Goal: Information Seeking & Learning: Learn about a topic

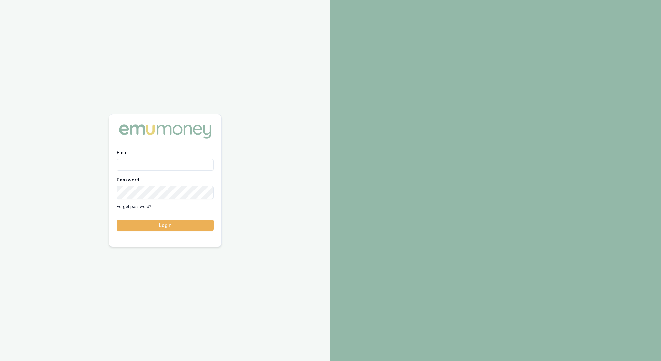
type input "rachael.connors@emumoney.com.au"
click at [175, 226] on button "Login" at bounding box center [165, 226] width 97 height 12
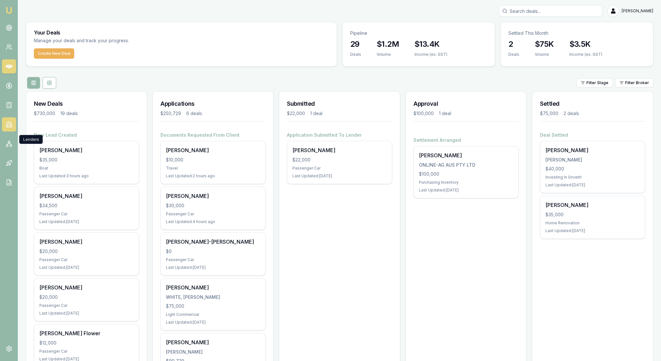
click at [8, 128] on icon at bounding box center [9, 124] width 6 height 6
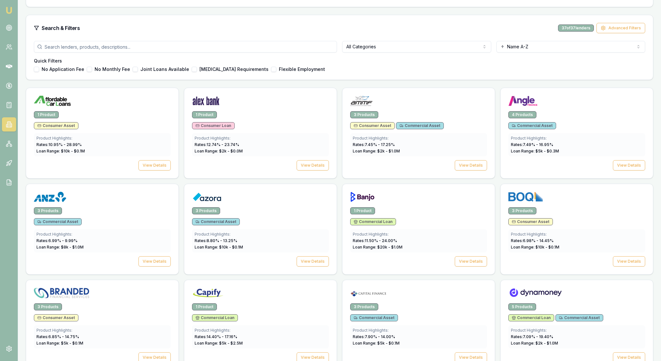
scroll to position [163, 0]
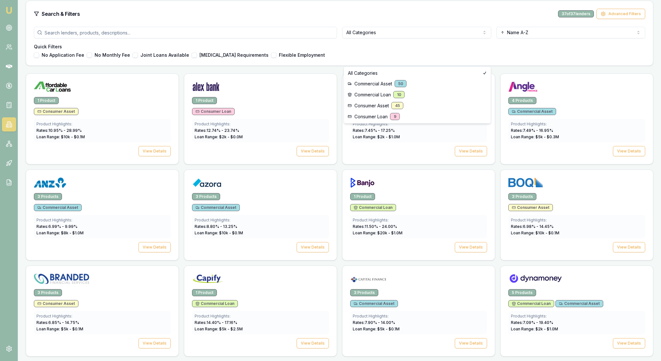
click at [482, 57] on html "Emu Broker Rachael Connors Toggle Menu Lenders Directory Browse our directory o…" at bounding box center [330, 17] width 661 height 361
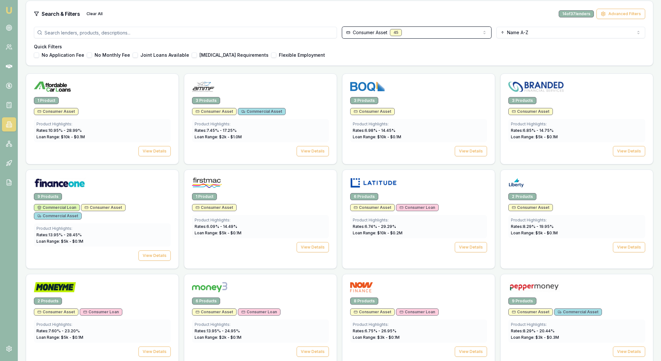
click at [512, 83] on html "Emu Broker Rachael Connors Toggle Menu Lenders Directory Browse our directory o…" at bounding box center [330, 17] width 661 height 361
click at [463, 58] on div "No Application Fee No Monthly Fee Joint Loans Available Low Income Requirements…" at bounding box center [339, 55] width 611 height 5
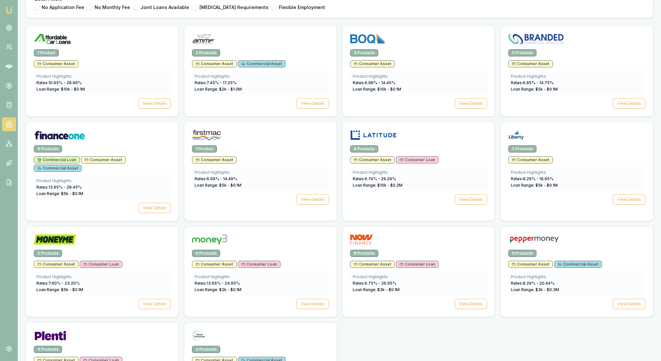
scroll to position [218, 0]
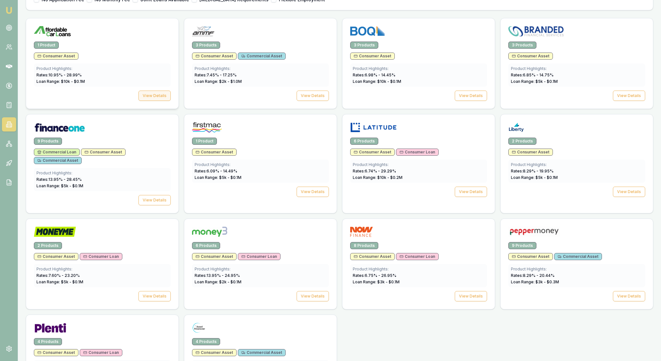
click at [144, 101] on button "View Details" at bounding box center [154, 96] width 32 height 10
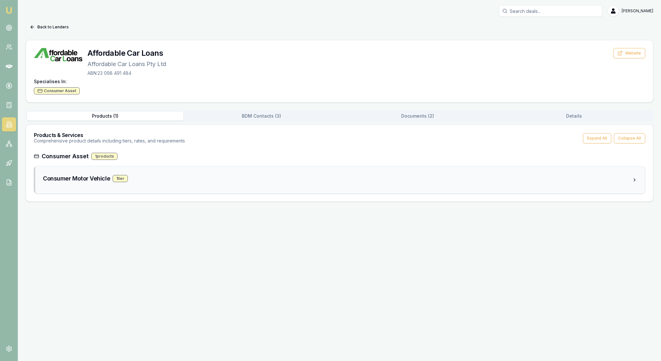
click at [162, 183] on div "Consumer Motor Vehicle 1 tier" at bounding box center [337, 178] width 589 height 9
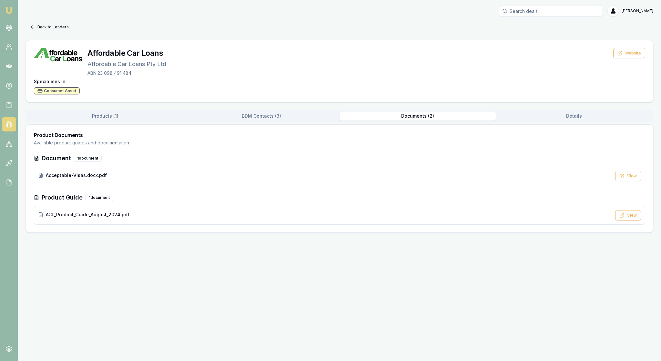
click at [422, 70] on div "Back to Lenders Affordable Car Loans Affordable Car Loans Pty Ltd ABN: 23 098 4…" at bounding box center [339, 127] width 627 height 211
click at [197, 218] on div "ACL_Product_Guide_August_2024.pdf" at bounding box center [324, 215] width 573 height 6
click at [10, 9] on img at bounding box center [9, 10] width 8 height 8
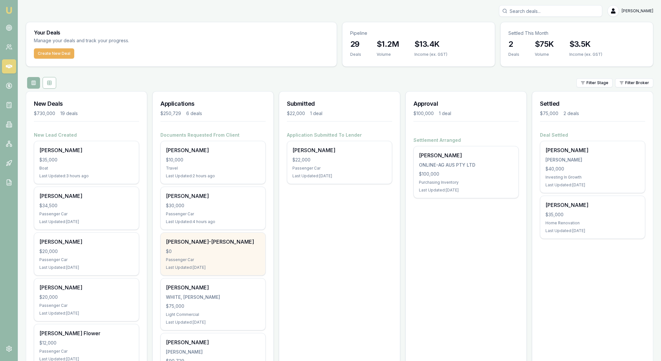
click at [235, 275] on div "CONNOR DIXON-LYLE $0 Passenger Car Last Updated: 1 day ago" at bounding box center [213, 254] width 104 height 43
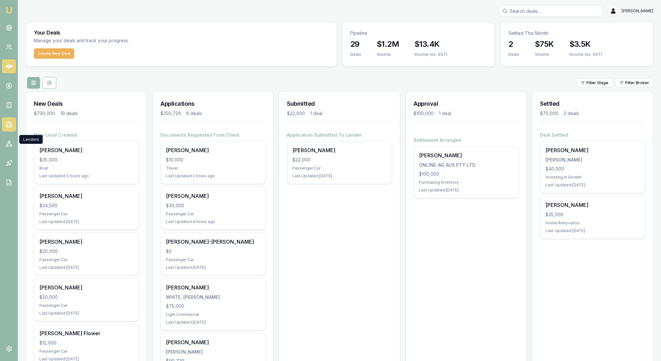
click at [12, 132] on link at bounding box center [9, 124] width 14 height 14
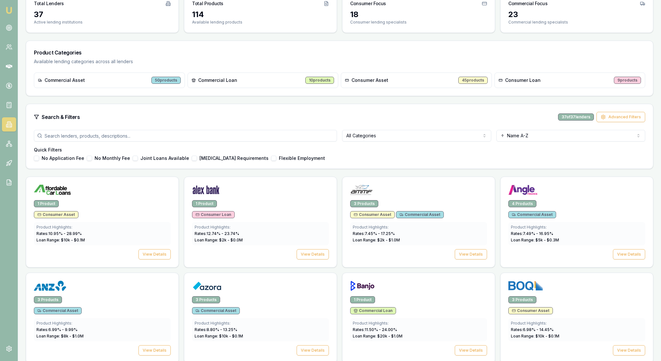
scroll to position [104, 0]
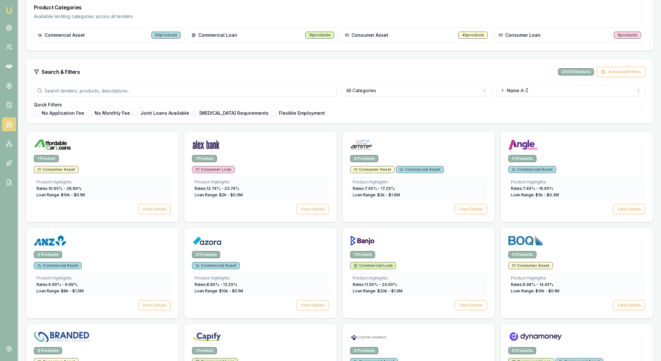
click at [473, 118] on html "Emu Broker Rachael Connors Toggle Menu Lenders Directory Browse our directory o…" at bounding box center [330, 76] width 661 height 361
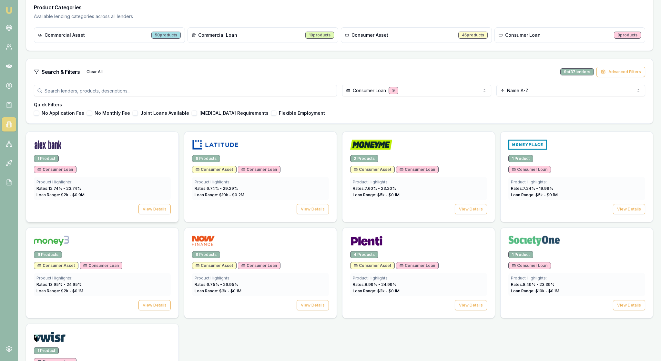
click at [162, 173] on div "Consumer Loan" at bounding box center [102, 169] width 137 height 7
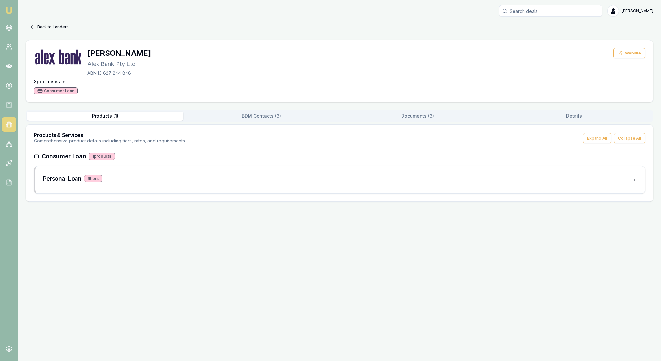
click at [162, 183] on div "Personal Loan 6 tier s" at bounding box center [337, 178] width 589 height 9
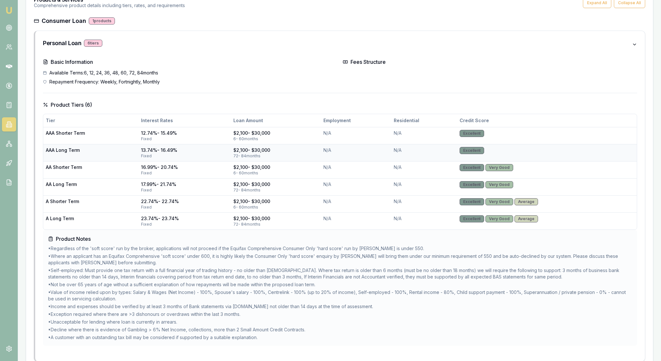
scroll to position [173, 0]
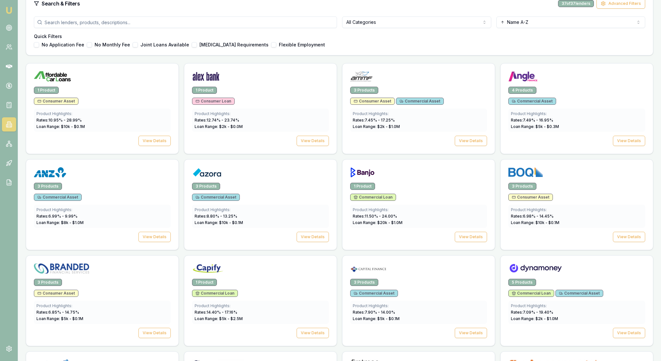
scroll to position [104, 0]
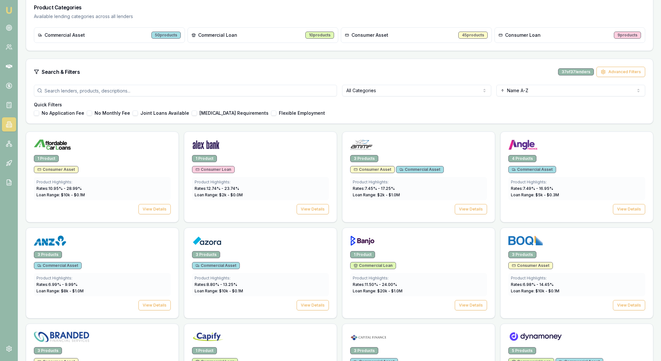
click at [211, 124] on div "All Categories Name A-Z Quick Filters No Application Fee No Monthly Fee Joint L…" at bounding box center [339, 104] width 626 height 39
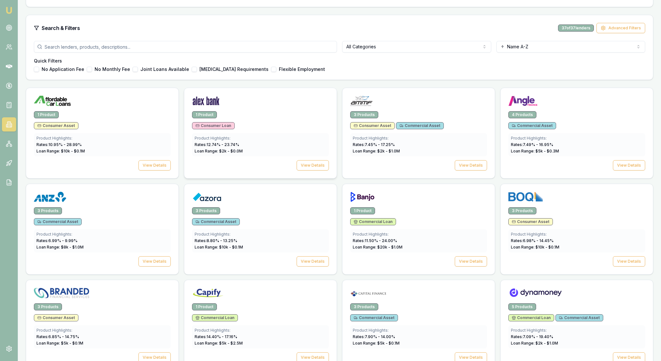
scroll to position [145, 0]
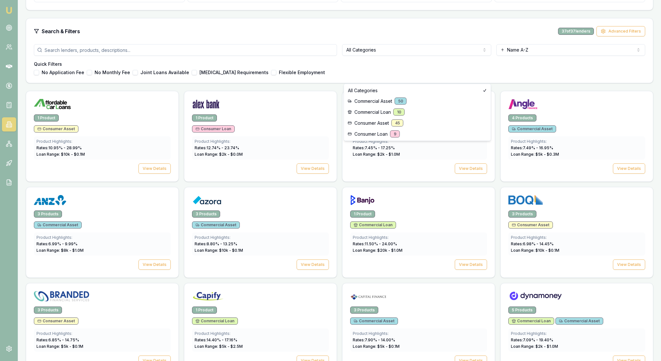
click at [481, 74] on html "Emu Broker Rachael Connors Toggle Menu Lenders Directory Browse our directory o…" at bounding box center [330, 35] width 661 height 361
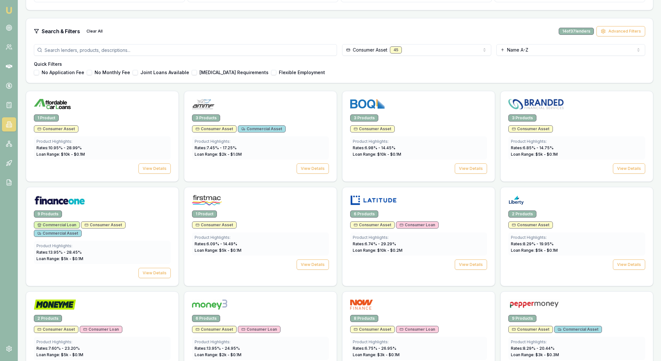
click at [406, 83] on div "Consumer Asset 45 Name A-Z Quick Filters No Application Fee No Monthly Fee Join…" at bounding box center [339, 63] width 626 height 39
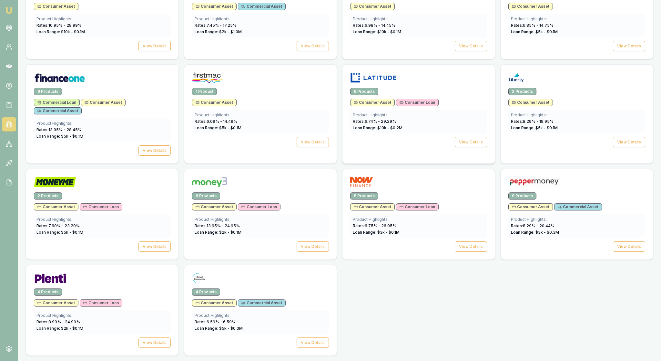
scroll to position [355, 0]
click at [151, 339] on button "View Details" at bounding box center [154, 343] width 32 height 10
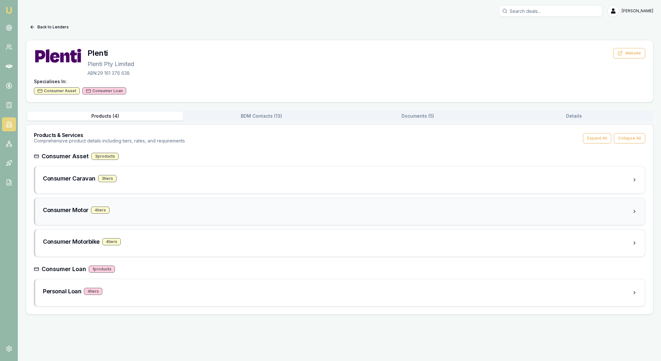
click at [192, 215] on div "Consumer Motor 4 tier s" at bounding box center [337, 210] width 589 height 9
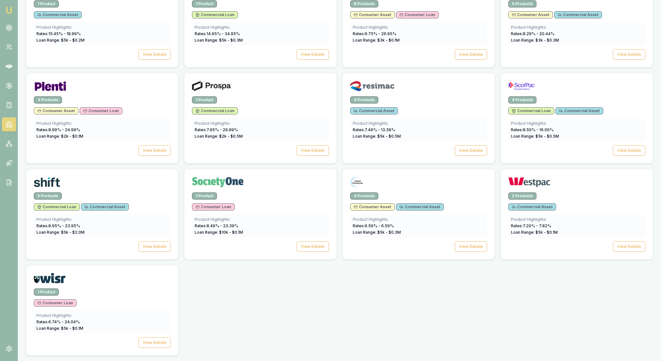
scroll to position [999, 0]
click at [150, 145] on button "View Details" at bounding box center [154, 150] width 32 height 10
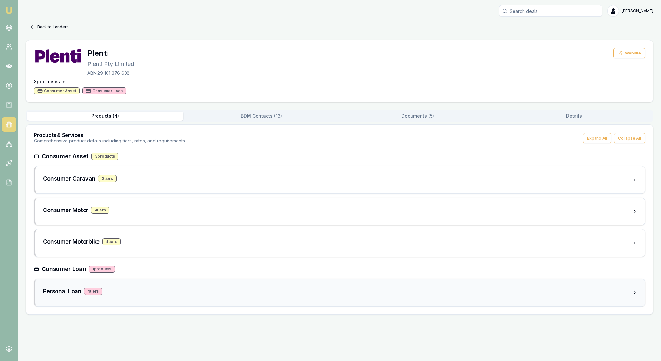
click at [197, 296] on div "Personal Loan 4 tier s" at bounding box center [337, 291] width 589 height 9
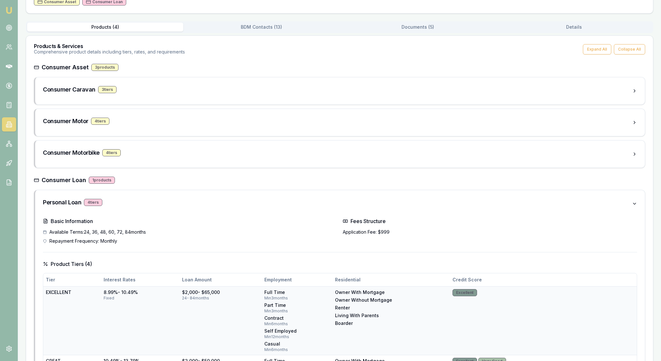
scroll to position [87, 0]
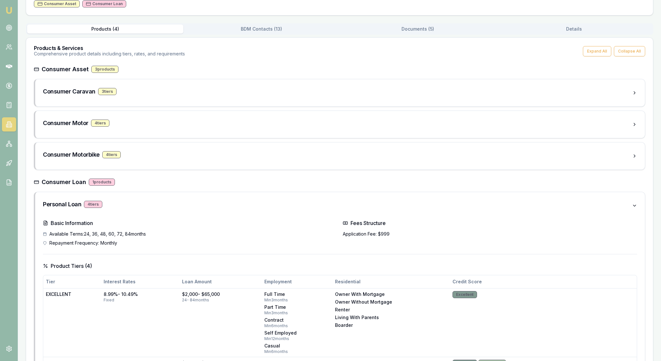
click at [419, 44] on div "Back to Lenders Plenti Plenti Pty Limited ABN: 29 161 376 638 Website Specialis…" at bounding box center [339, 327] width 627 height 785
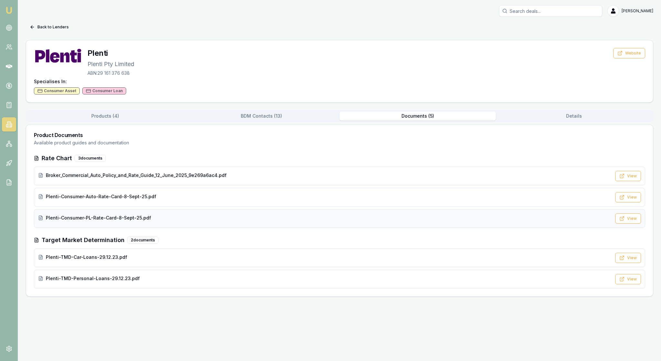
click at [250, 228] on div "Plenti-Consumer-PL-Rate-Card-8-Sept-25.pdf View" at bounding box center [339, 218] width 611 height 19
click at [10, 8] on img at bounding box center [9, 10] width 8 height 8
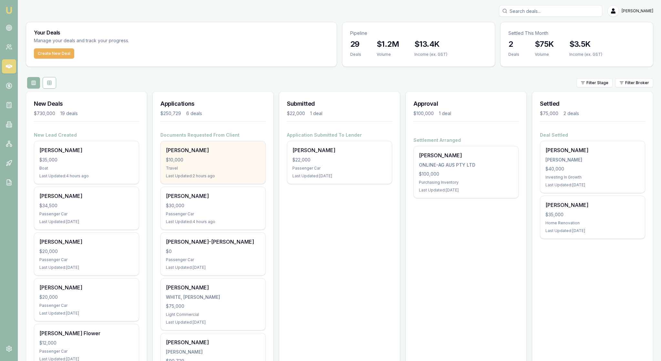
click at [223, 176] on div "Brooke Adams $10,000 Travel Last Updated: 2 hours ago" at bounding box center [213, 162] width 104 height 43
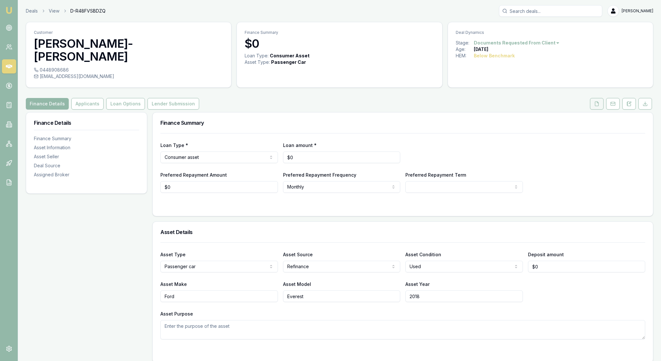
click at [594, 101] on icon at bounding box center [596, 103] width 5 height 5
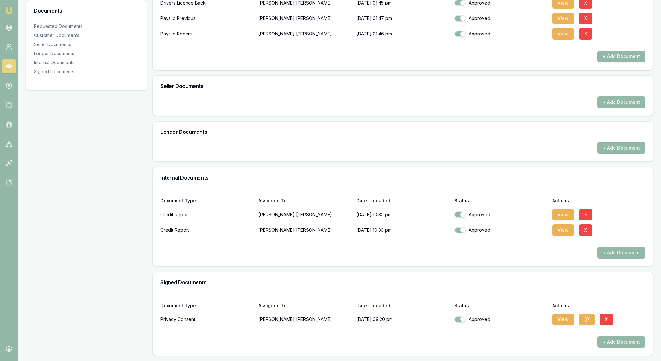
scroll to position [311, 0]
click at [558, 209] on button "View" at bounding box center [563, 215] width 22 height 12
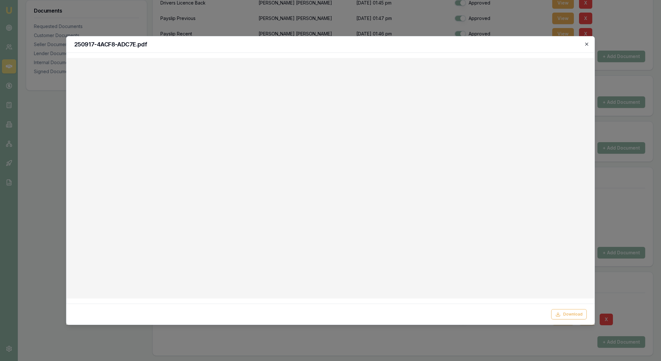
click at [587, 43] on icon "button" at bounding box center [586, 44] width 5 height 5
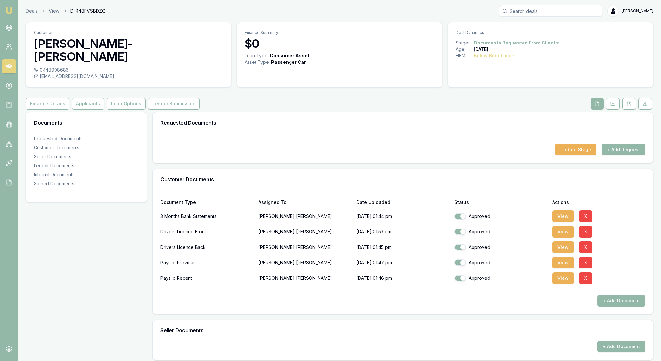
scroll to position [0, 0]
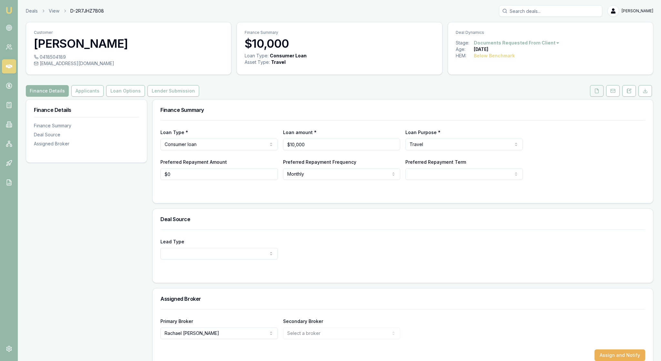
click at [594, 94] on icon at bounding box center [596, 90] width 5 height 5
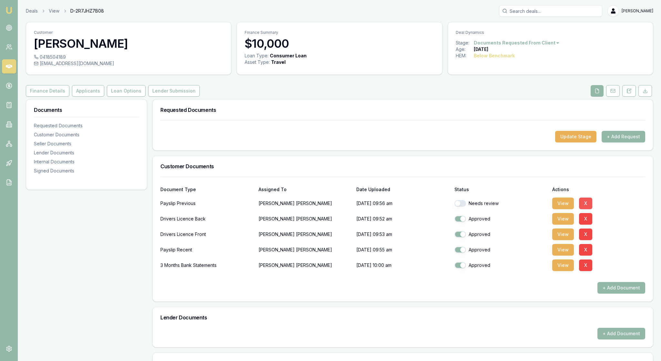
click at [591, 209] on button "X" at bounding box center [585, 204] width 13 height 12
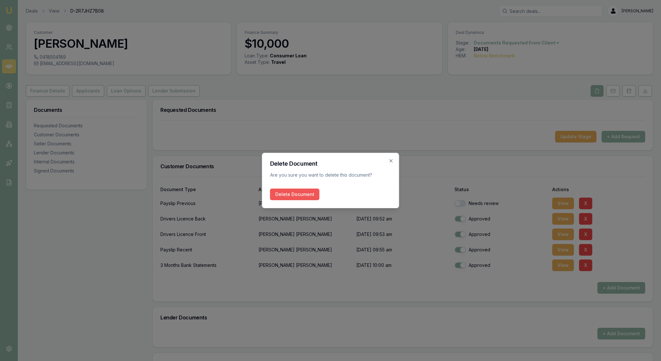
click at [307, 197] on button "Delete Document" at bounding box center [294, 195] width 49 height 12
checkbox input "true"
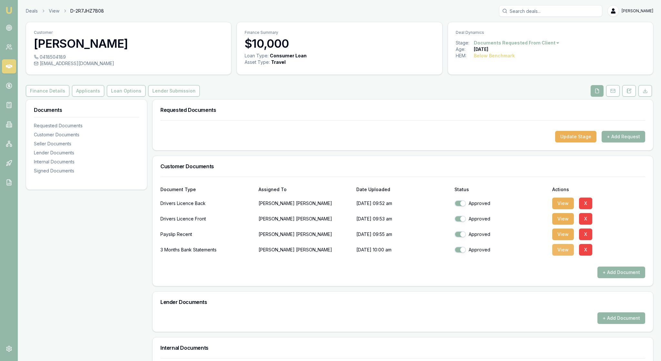
click at [560, 256] on button "View" at bounding box center [563, 250] width 22 height 12
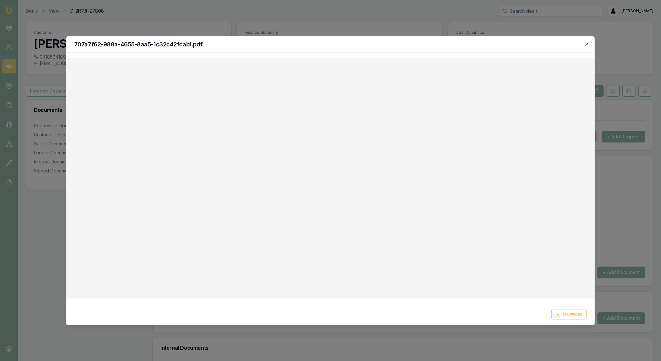
click at [586, 43] on icon "button" at bounding box center [586, 44] width 5 height 5
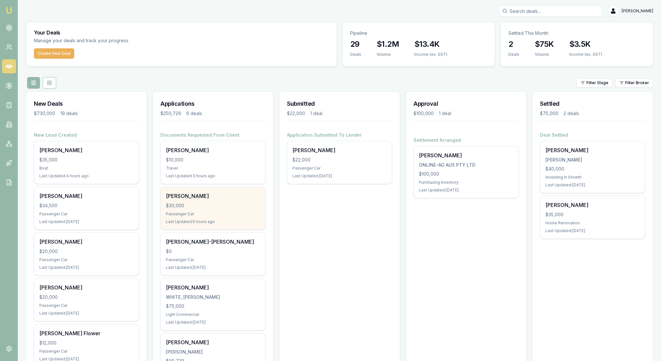
click at [239, 209] on div "$30,000" at bounding box center [213, 206] width 94 height 6
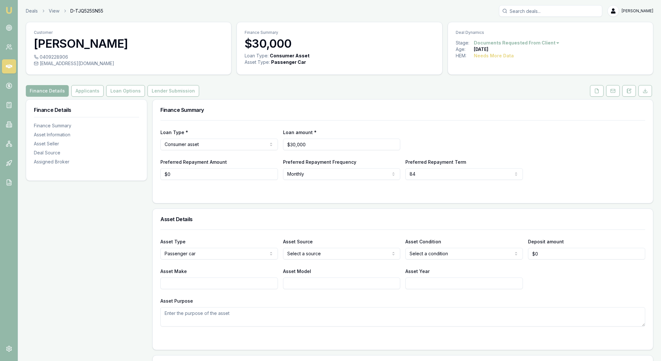
click at [103, 97] on button "Applicants" at bounding box center [87, 91] width 32 height 12
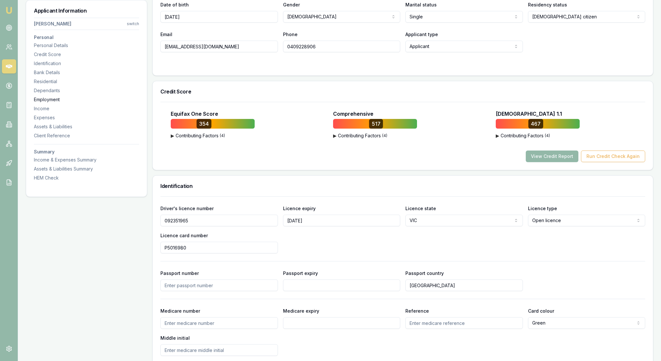
scroll to position [161, 0]
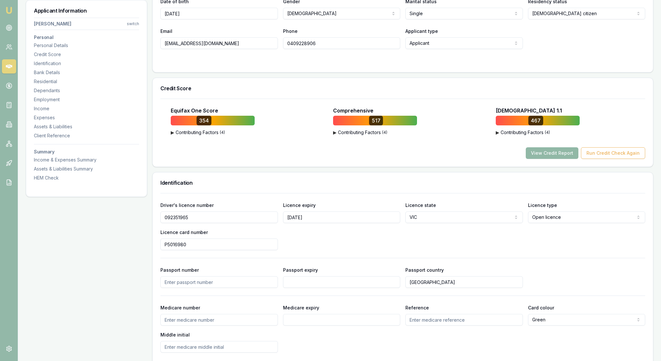
click at [526, 159] on button "View Credit Report" at bounding box center [551, 153] width 53 height 12
